Goal: Navigation & Orientation: Find specific page/section

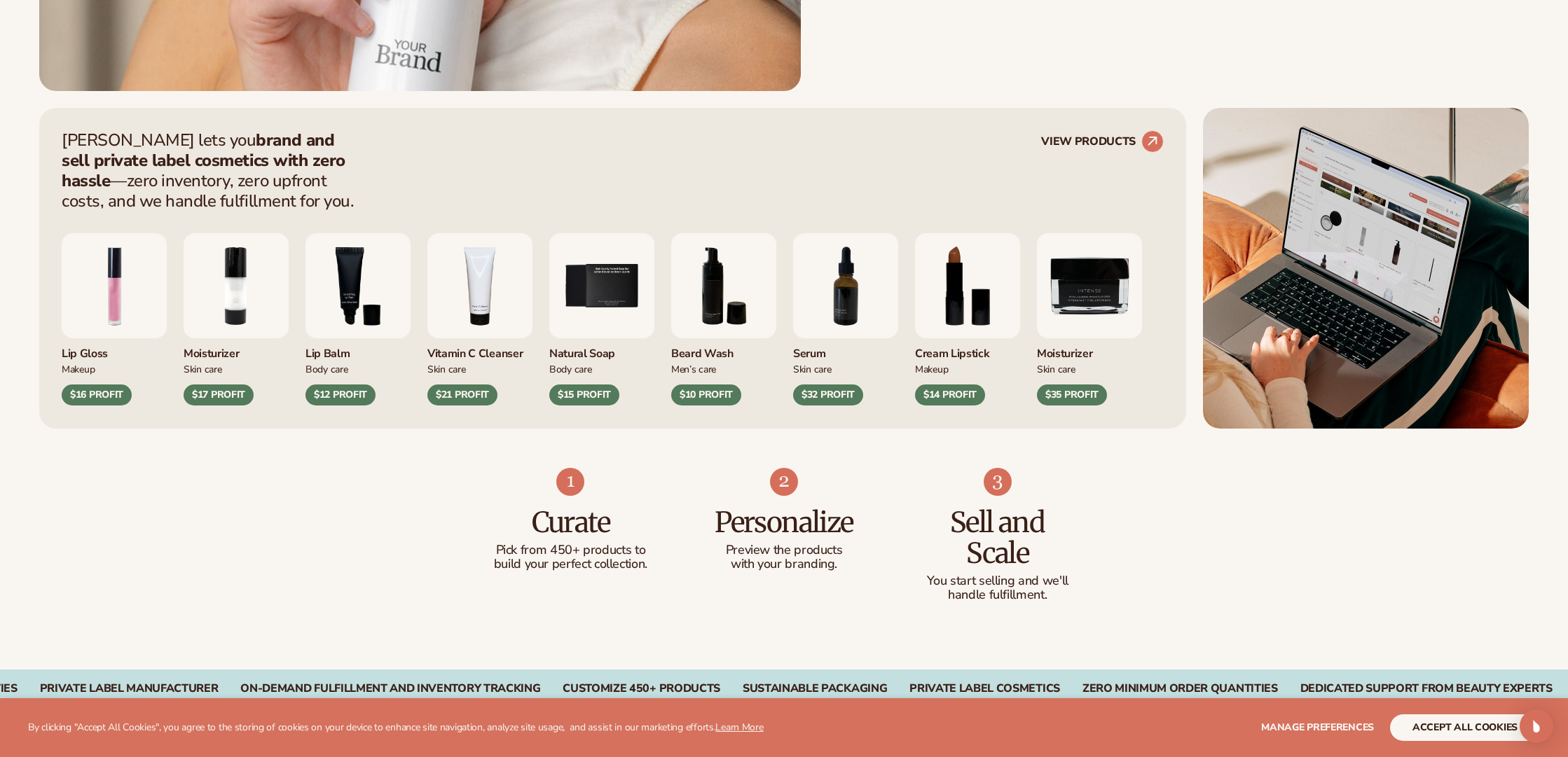
scroll to position [746, 0]
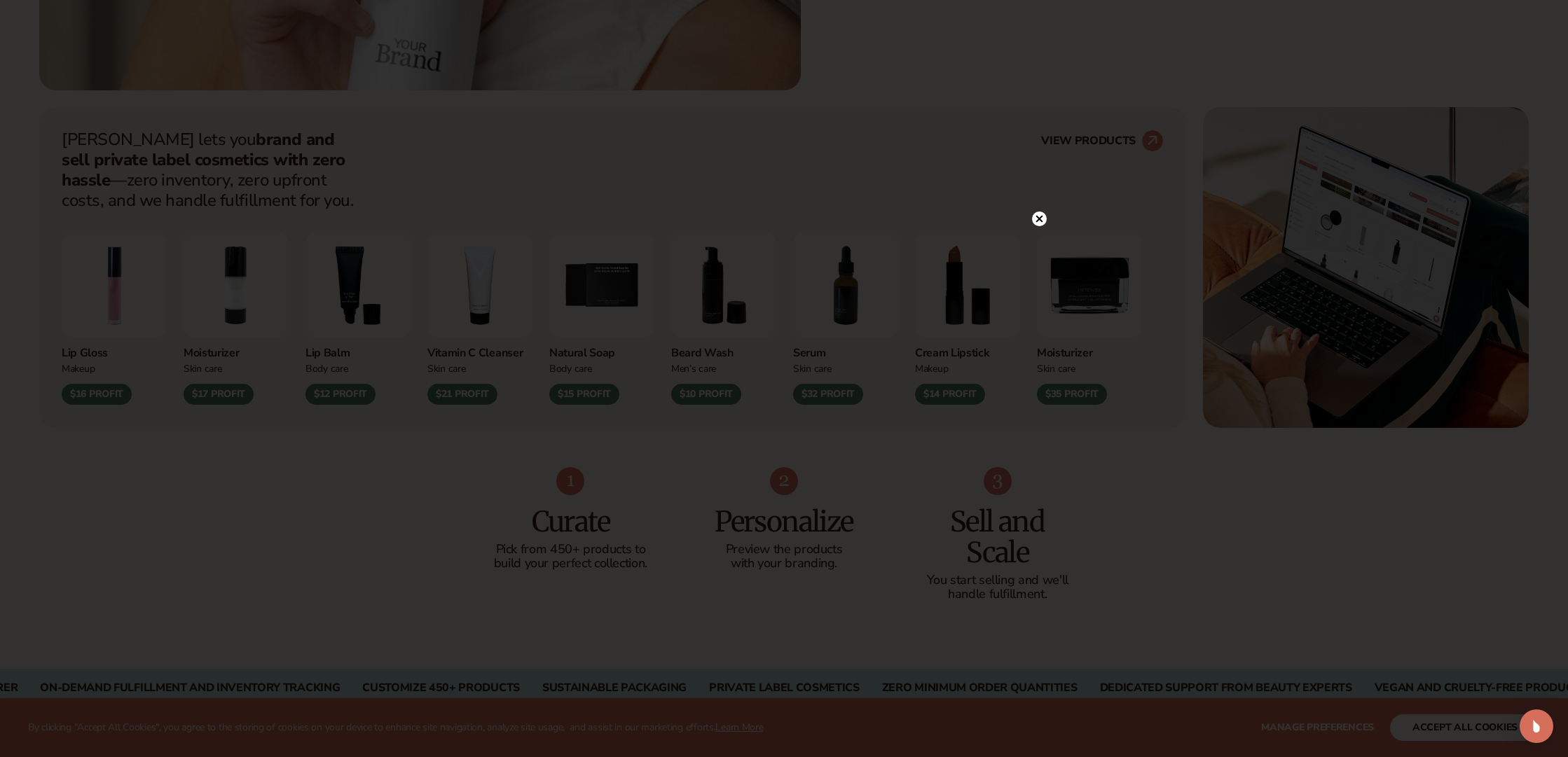
click at [1039, 220] on icon at bounding box center [1040, 219] width 7 height 7
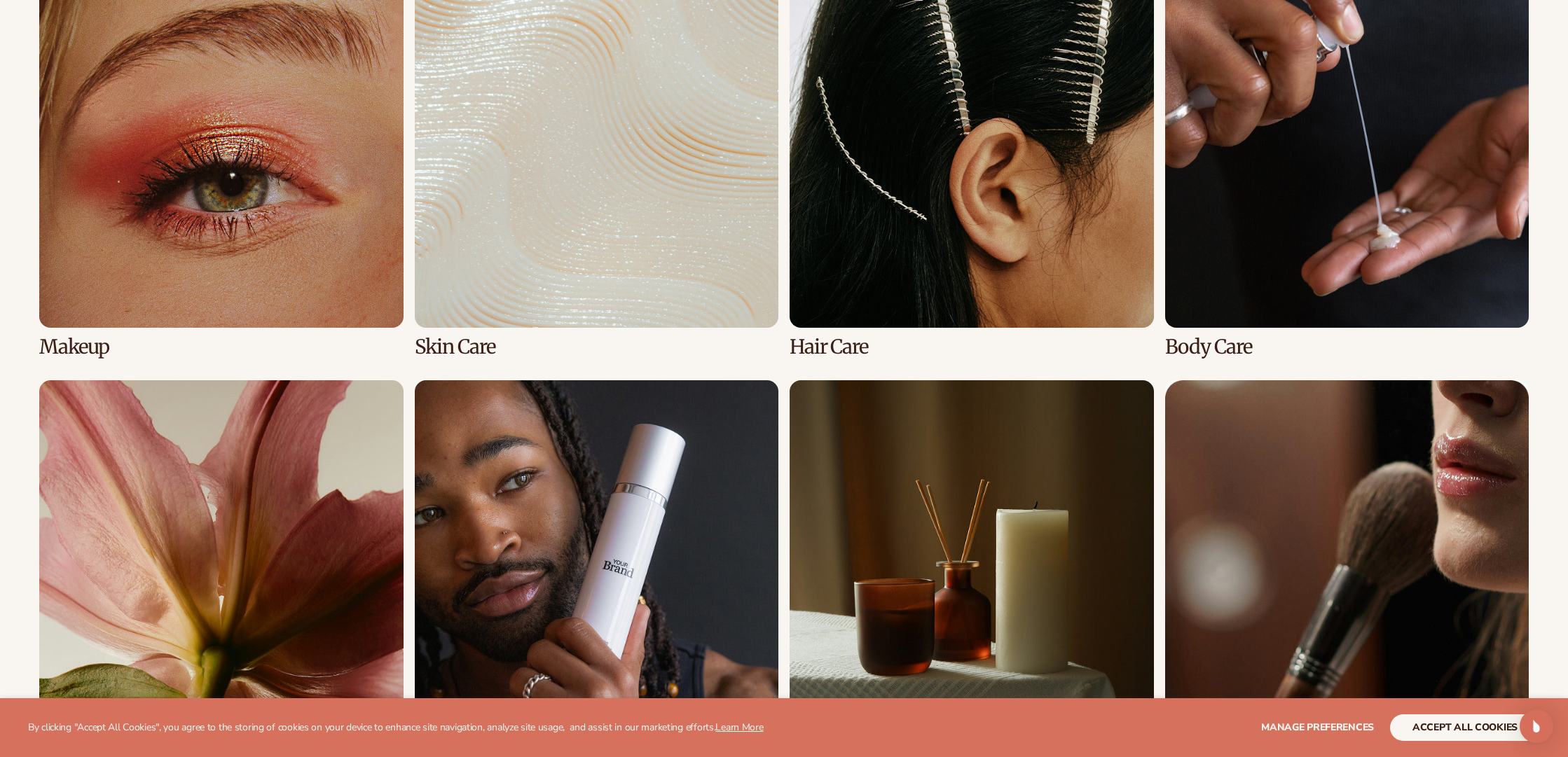
scroll to position [3470, 0]
click at [377, 251] on link "1 / 8" at bounding box center [221, 159] width 365 height 393
click at [407, 348] on div "Makeup Skin Care Hair Care Body Care" at bounding box center [784, 368] width 1489 height 810
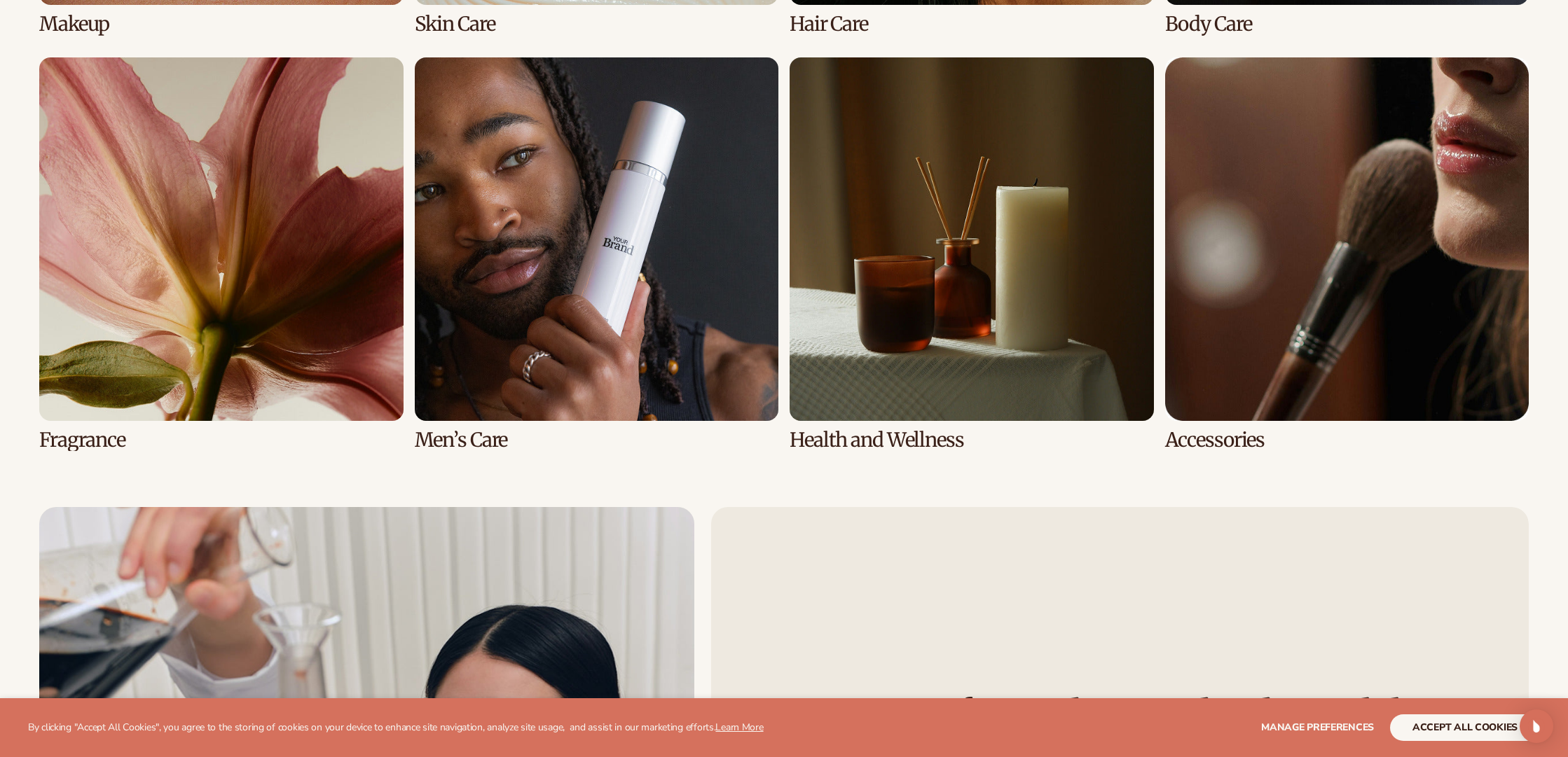
scroll to position [3792, 0]
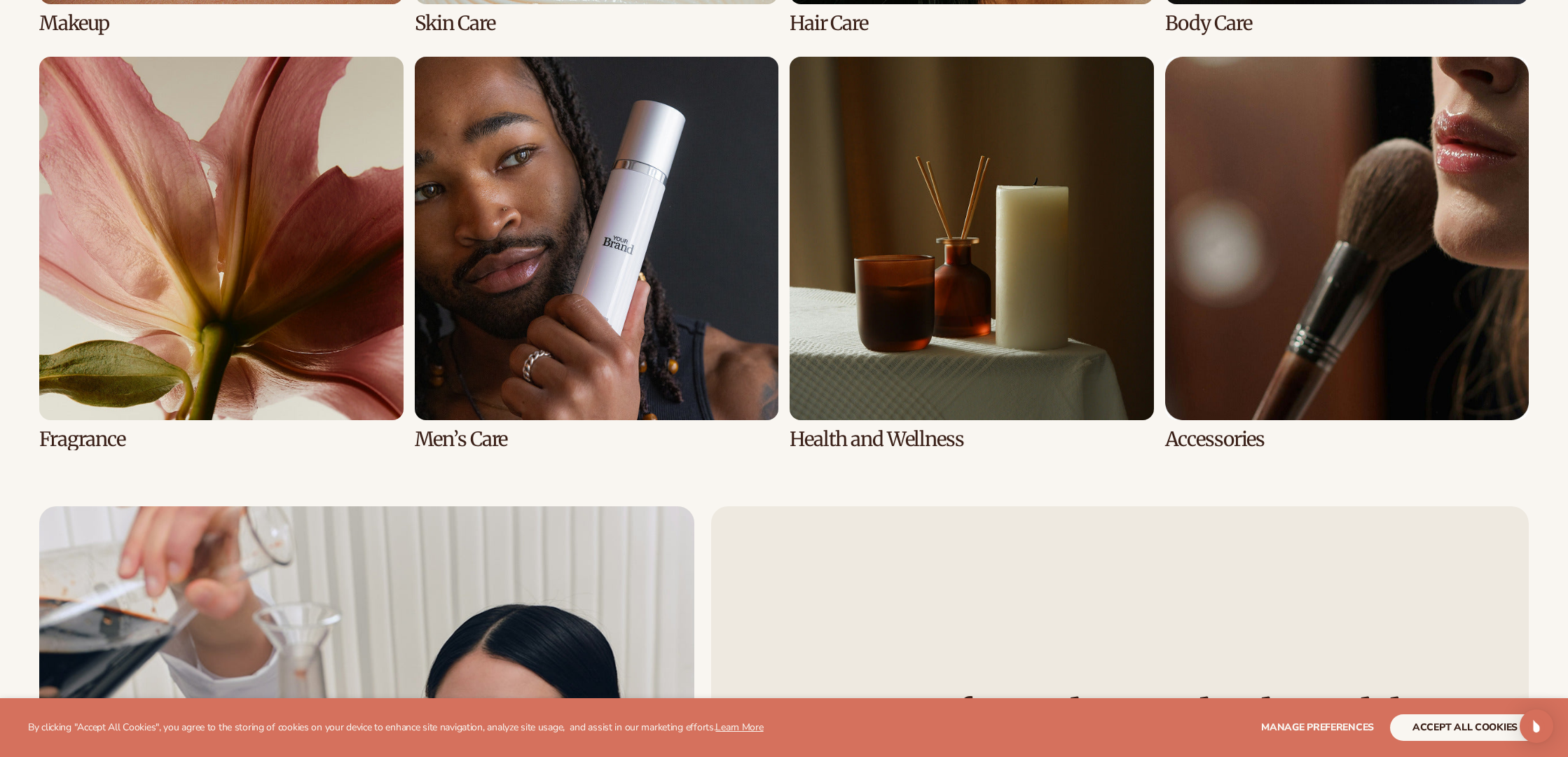
click at [965, 289] on link "7 / 8" at bounding box center [972, 254] width 365 height 393
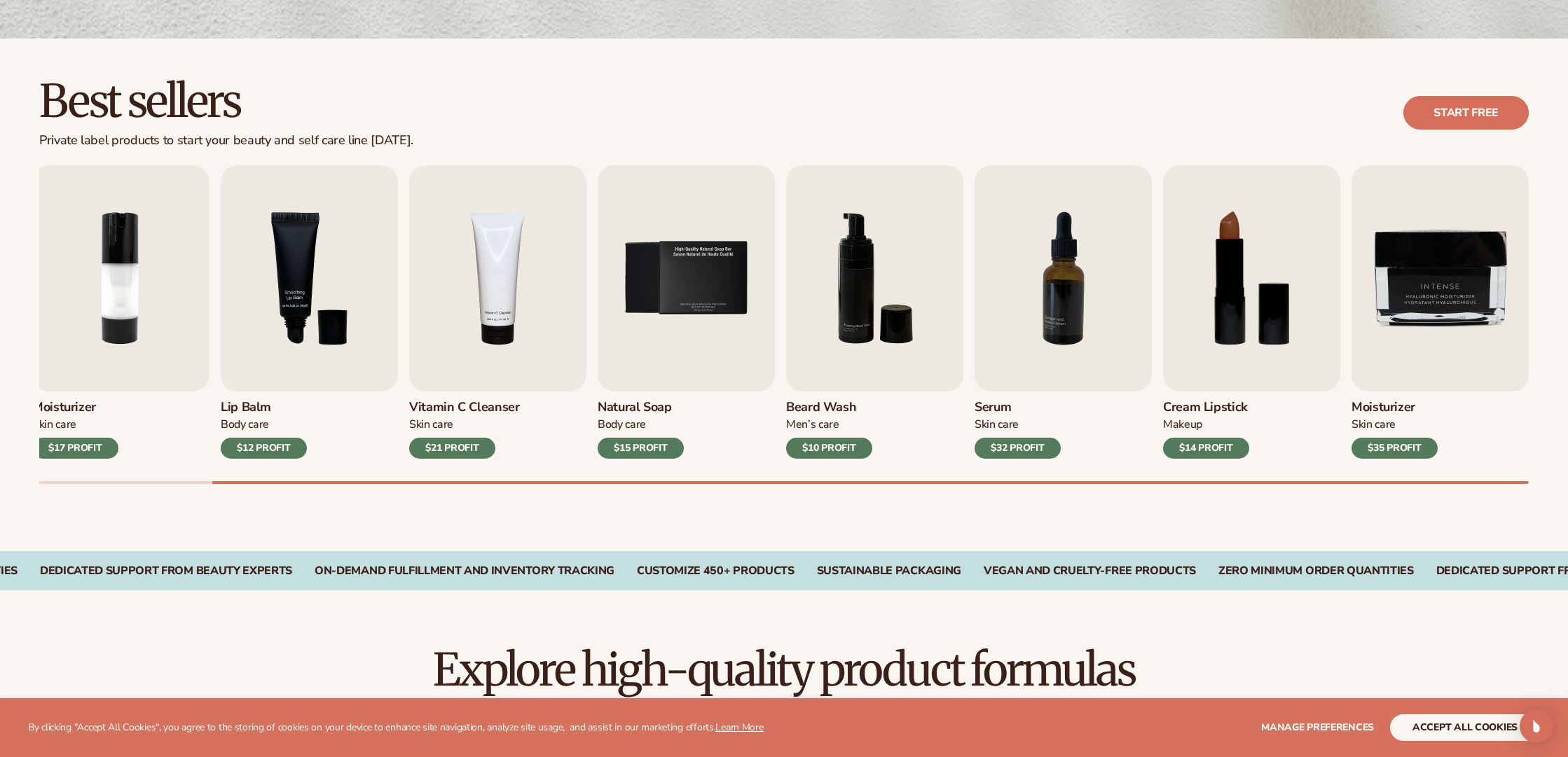
scroll to position [349, 0]
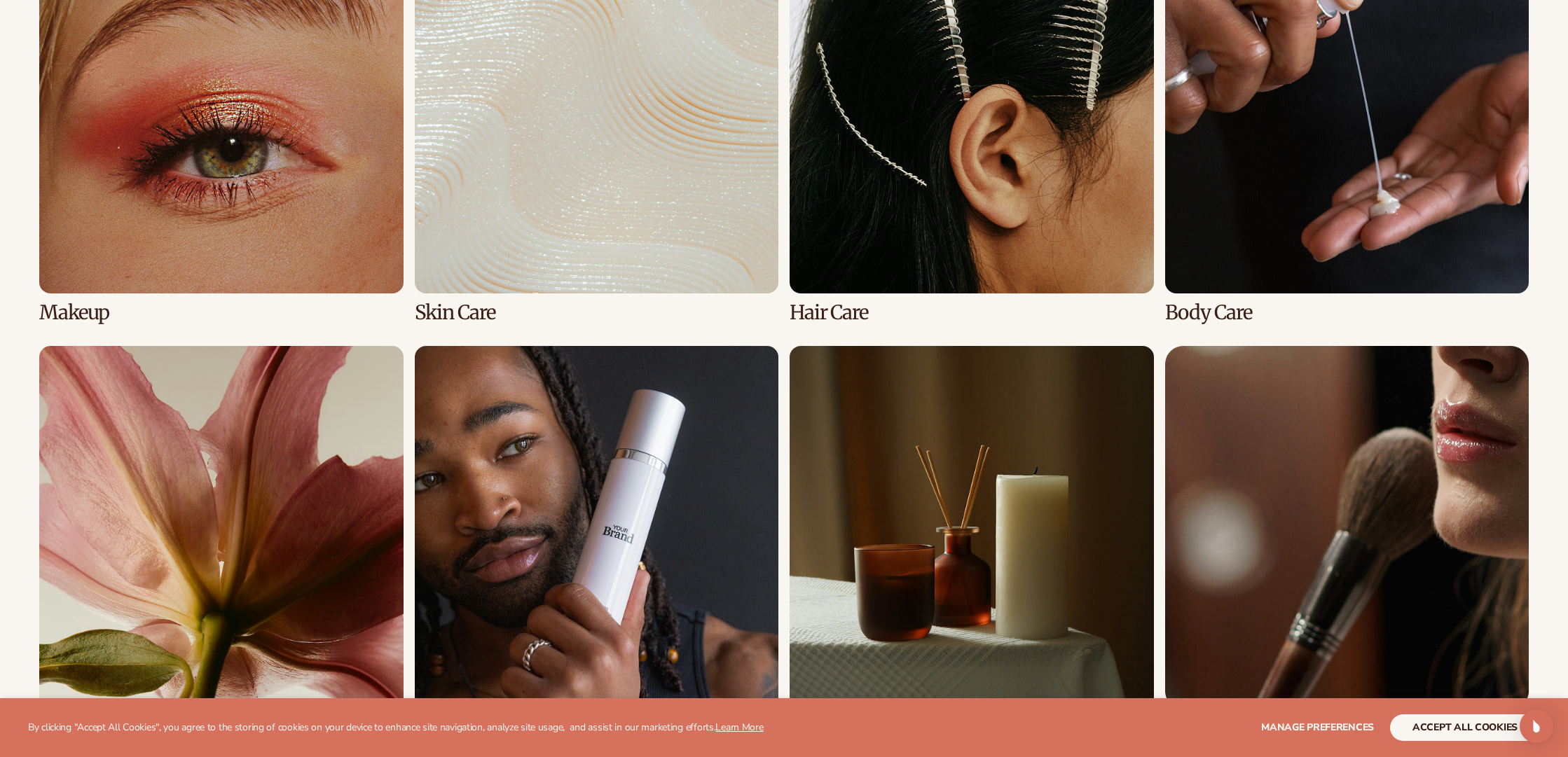
scroll to position [1127, 0]
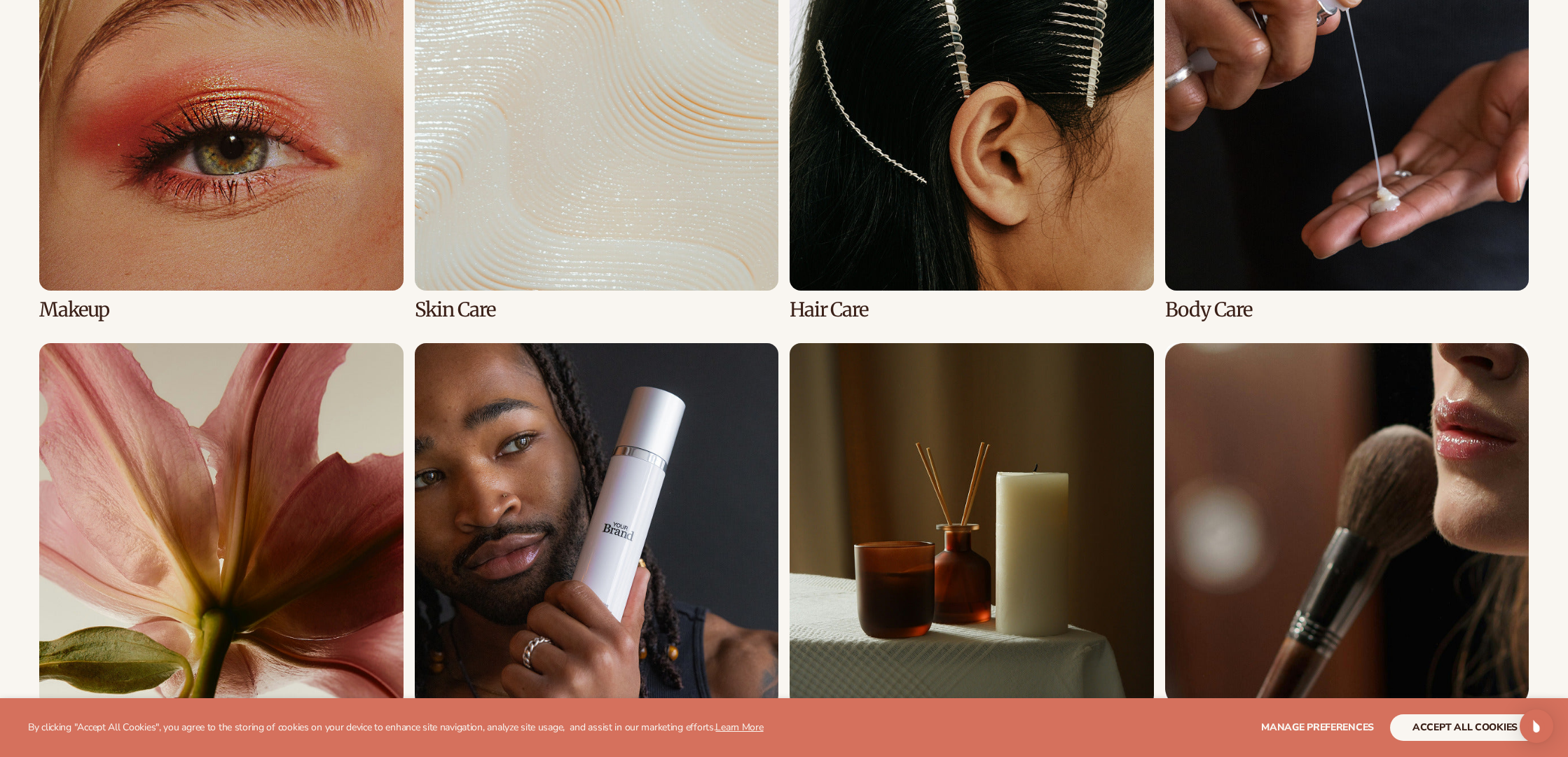
click at [476, 185] on link "2 / 8" at bounding box center [596, 124] width 365 height 393
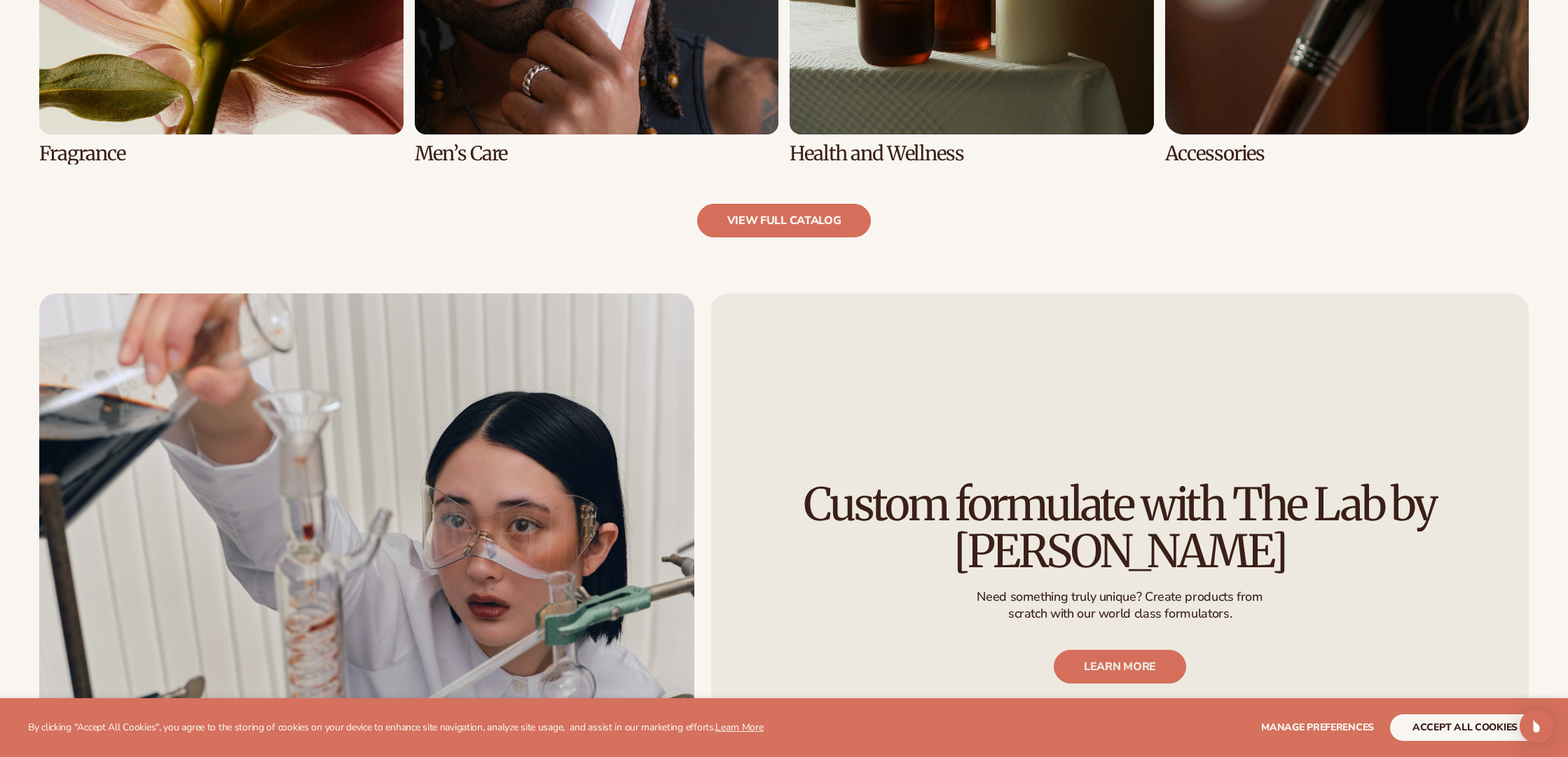
scroll to position [1730, 0]
